Goal: Information Seeking & Learning: Learn about a topic

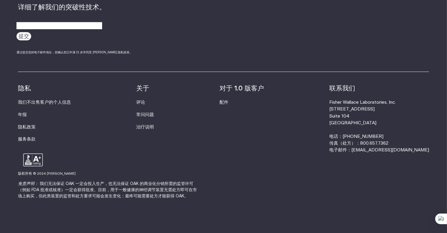
scroll to position [1877, 0]
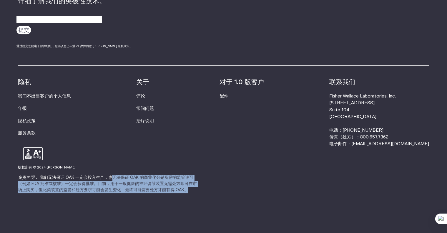
drag, startPoint x: 112, startPoint y: 178, endPoint x: 180, endPoint y: 187, distance: 68.6
click at [177, 187] on p "免责声明： 我们无法保证 OAK 一定会投入生产，也无法保证 OAK 的商业化分销所需的监管许可（例如 FDA 批准或核准）一定会获得批准。目前，用于一般健康…" at bounding box center [108, 184] width 180 height 19
click at [258, 174] on footer "报名... 详细了解我们的突破性技术。 提交 通过提交您的电子邮件地址，您确认您已年满 21 岁并同意 Fisher Wallace 隐私政策。 资源 配件 …" at bounding box center [223, 86] width 447 height 294
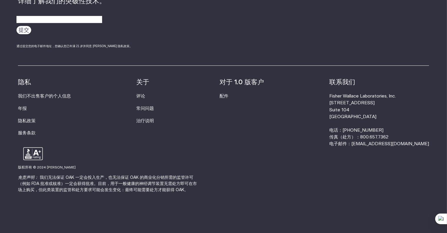
drag, startPoint x: 355, startPoint y: 94, endPoint x: 415, endPoint y: 94, distance: 59.8
click at [415, 94] on div "资源 配件 隐私 我们不出售客户的个人信息 年报 隐私政策 服务条款 关于 评论 常问问题 治疗说明 对于 1.0 版客户 配件 联系我们" at bounding box center [224, 106] width 412 height 82
click at [385, 104] on icon at bounding box center [385, 106] width 4 height 4
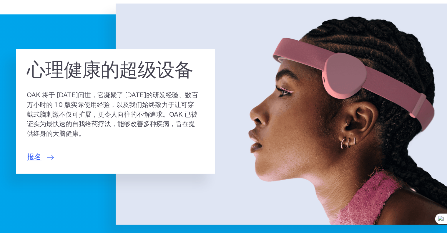
scroll to position [0, 0]
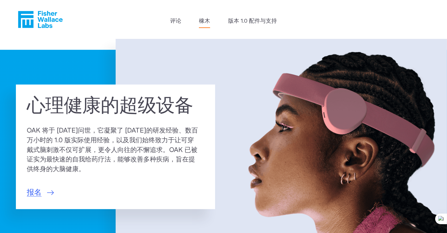
click at [204, 19] on font "橡木" at bounding box center [204, 21] width 11 height 6
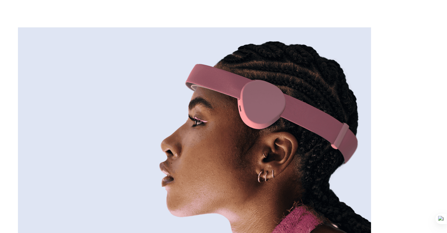
scroll to position [59, 0]
